Goal: Task Accomplishment & Management: Manage account settings

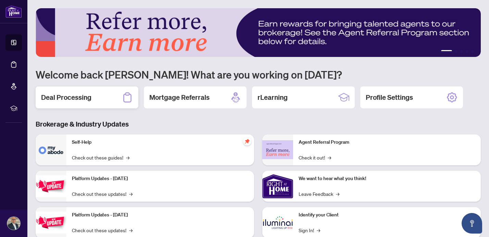
click at [100, 100] on div "Deal Processing" at bounding box center [87, 97] width 103 height 22
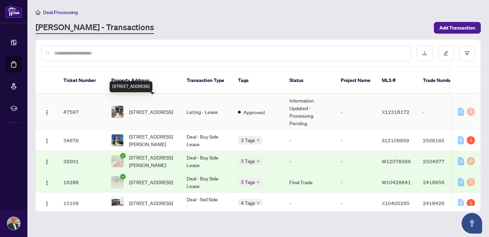
click at [154, 108] on span "[STREET_ADDRESS]" at bounding box center [151, 112] width 44 height 8
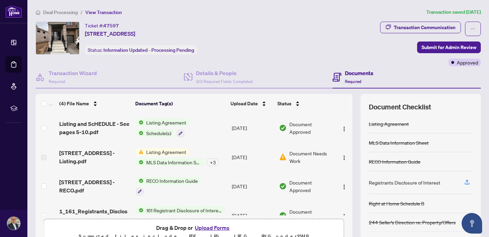
click at [180, 121] on span "Listing Agreement" at bounding box center [166, 122] width 46 height 8
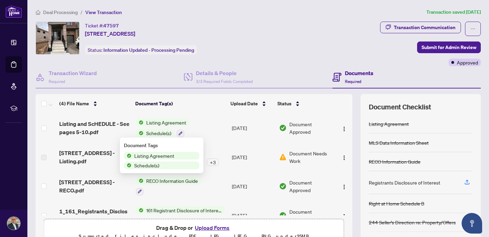
click at [159, 157] on span "Listing Agreement" at bounding box center [154, 156] width 46 height 8
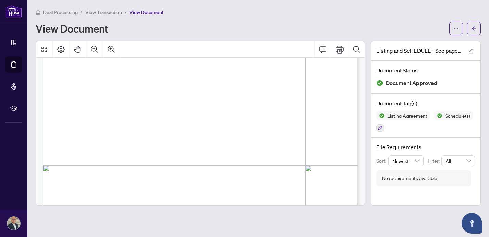
scroll to position [166, 0]
